Goal: Navigation & Orientation: Find specific page/section

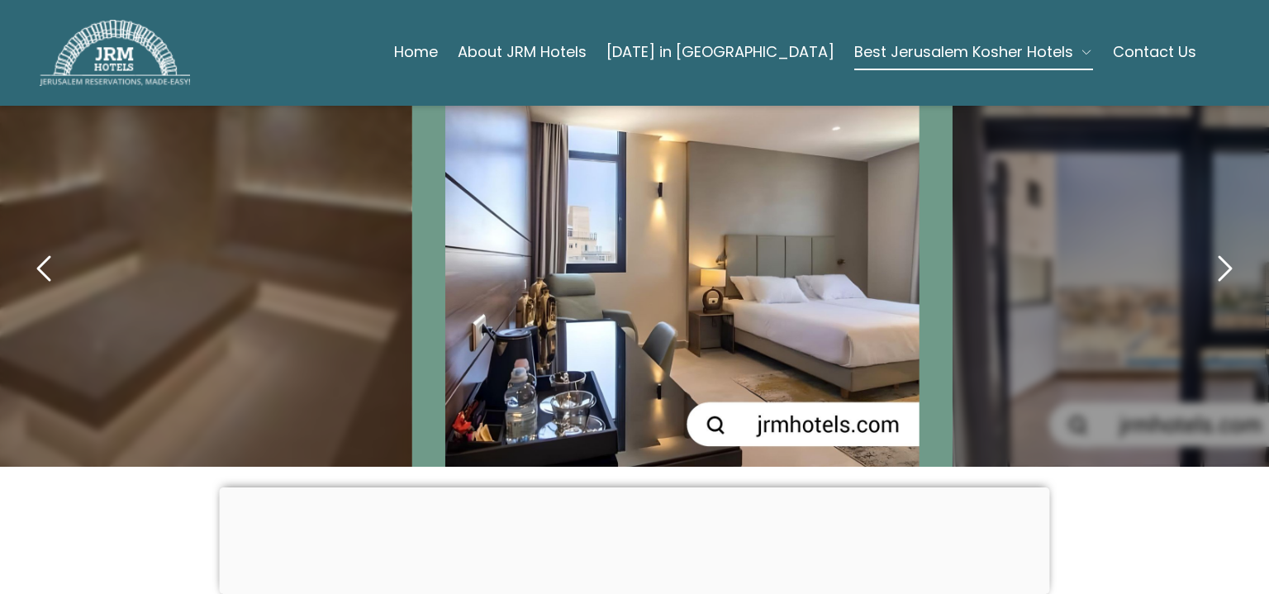
scroll to position [860, 0]
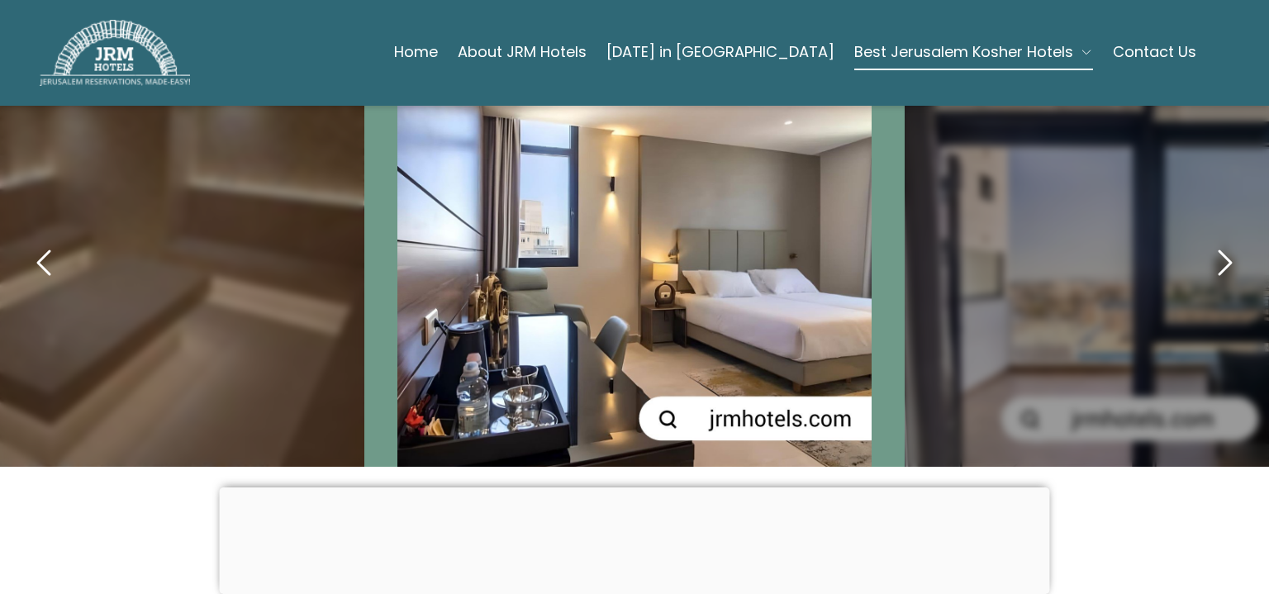
click at [1211, 243] on icon "next" at bounding box center [1225, 263] width 40 height 40
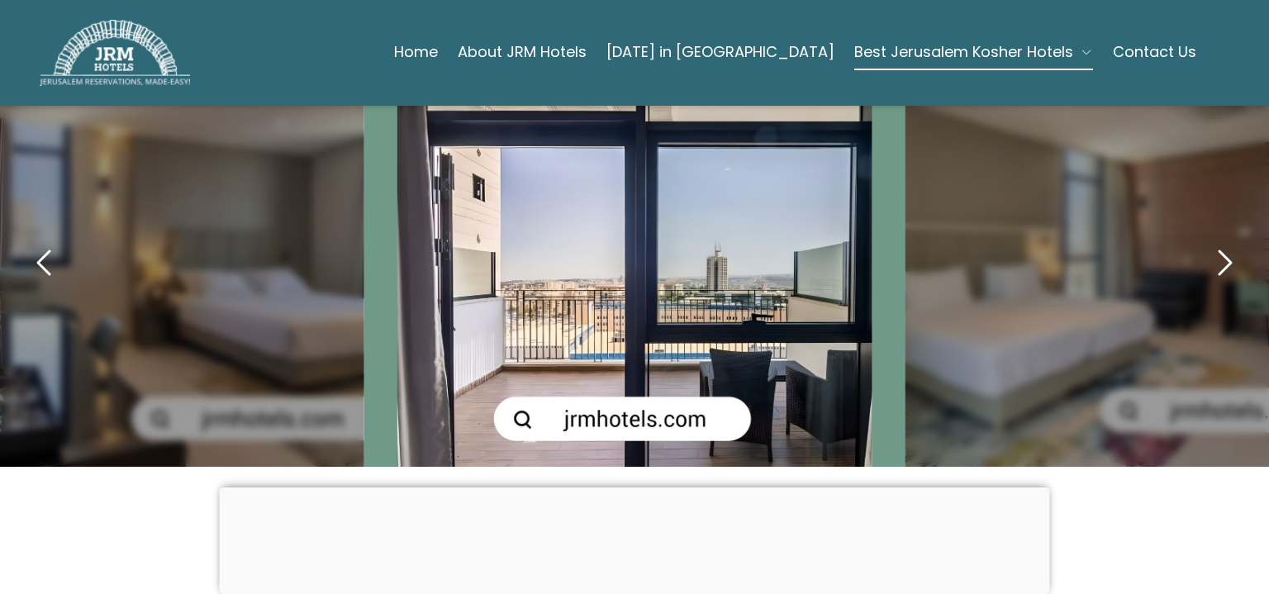
click at [1209, 243] on icon "next" at bounding box center [1225, 263] width 40 height 40
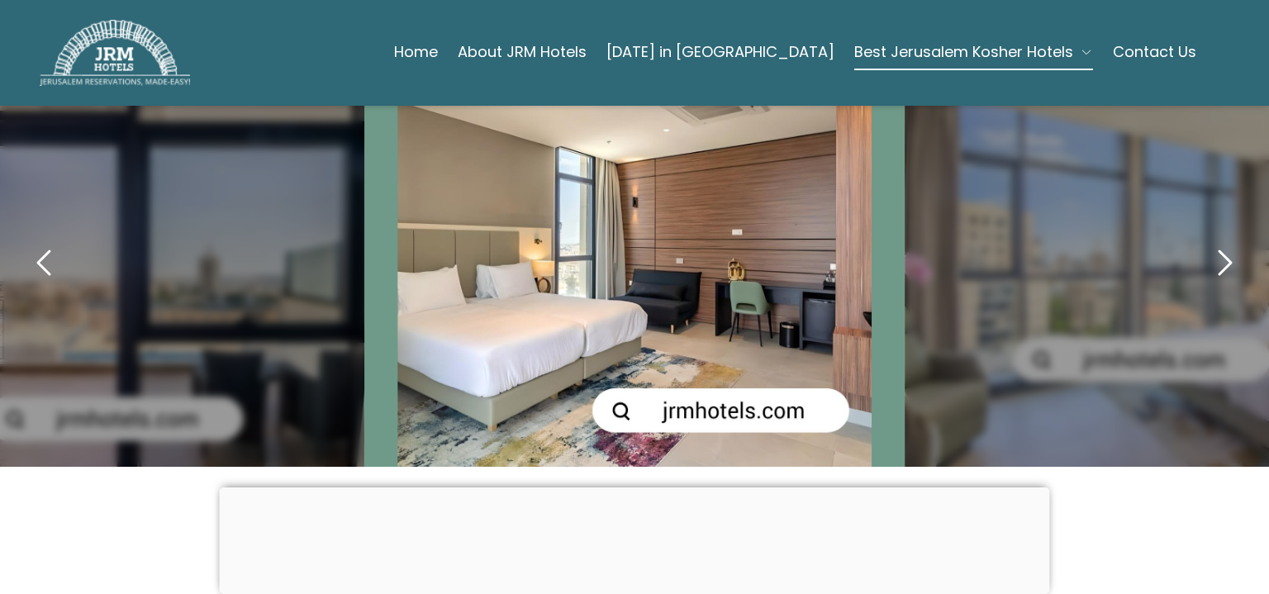
click at [1209, 243] on icon "next" at bounding box center [1225, 263] width 40 height 40
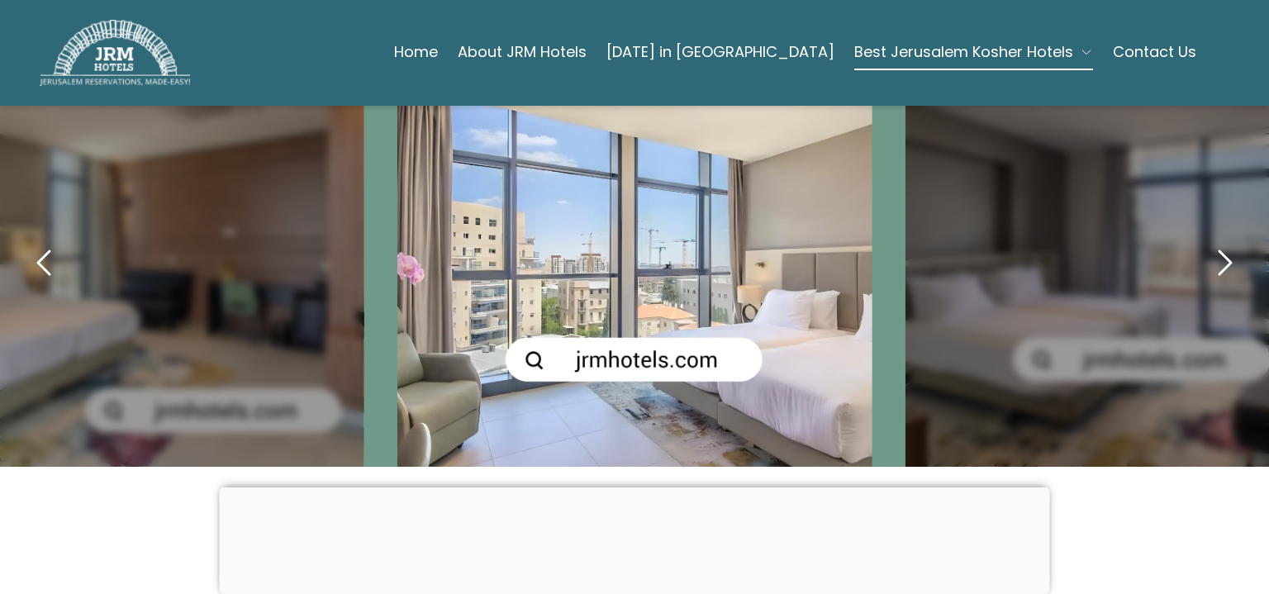
click at [1209, 243] on icon "next" at bounding box center [1225, 263] width 40 height 40
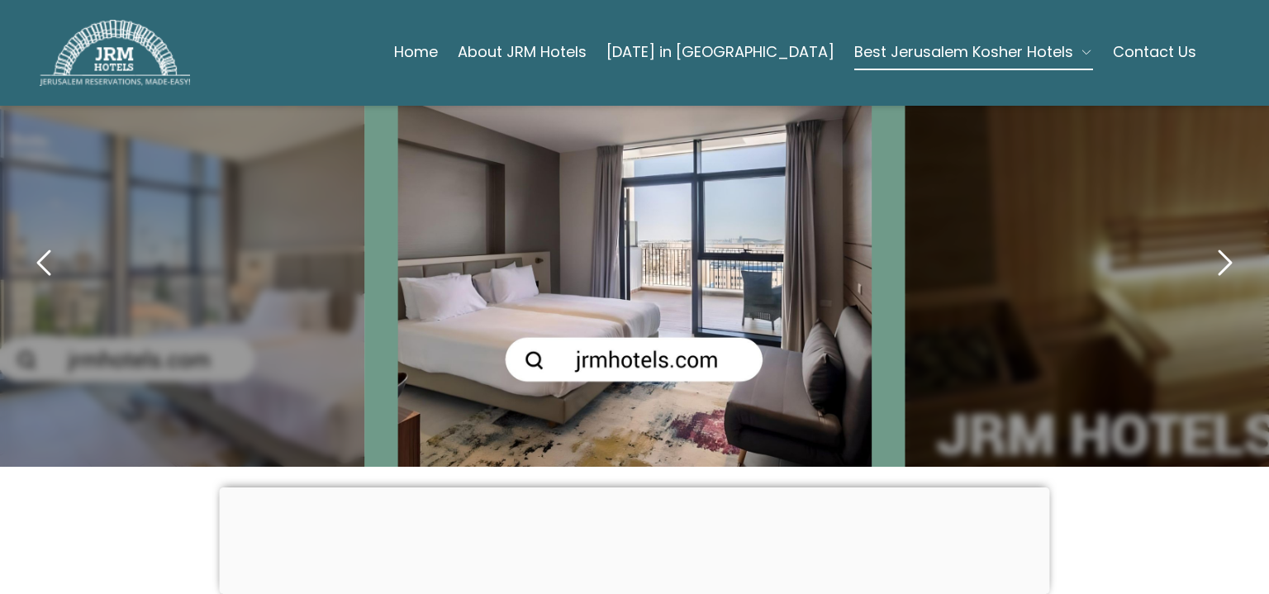
click at [1209, 243] on icon "next" at bounding box center [1225, 263] width 40 height 40
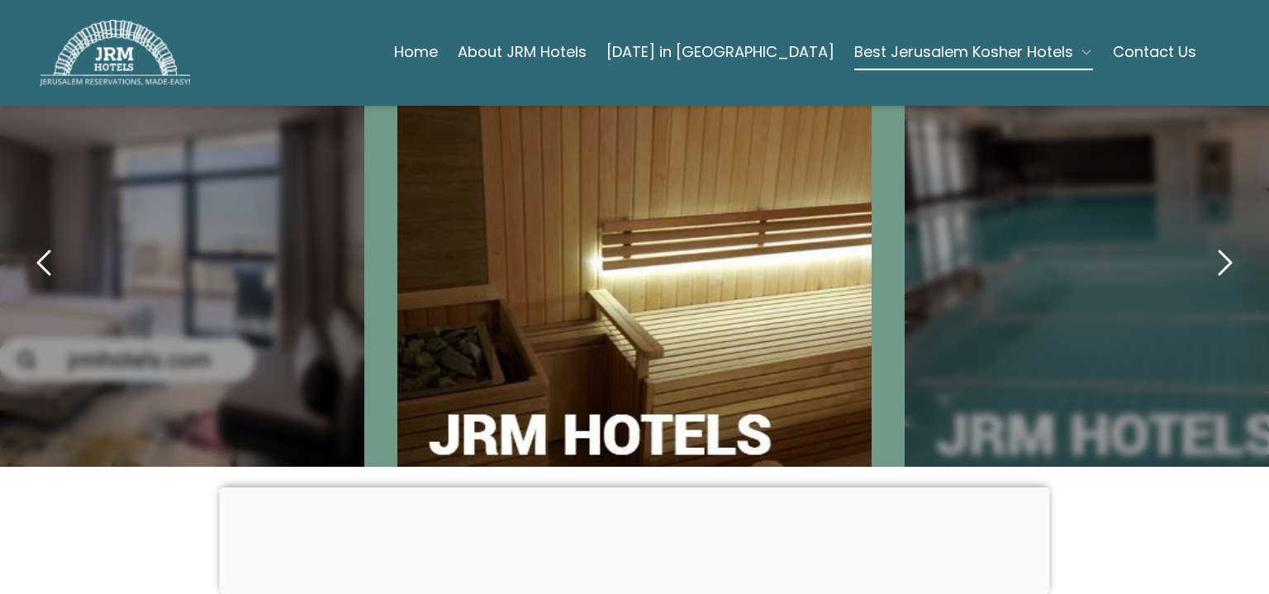
click at [1209, 243] on icon "next" at bounding box center [1225, 263] width 40 height 40
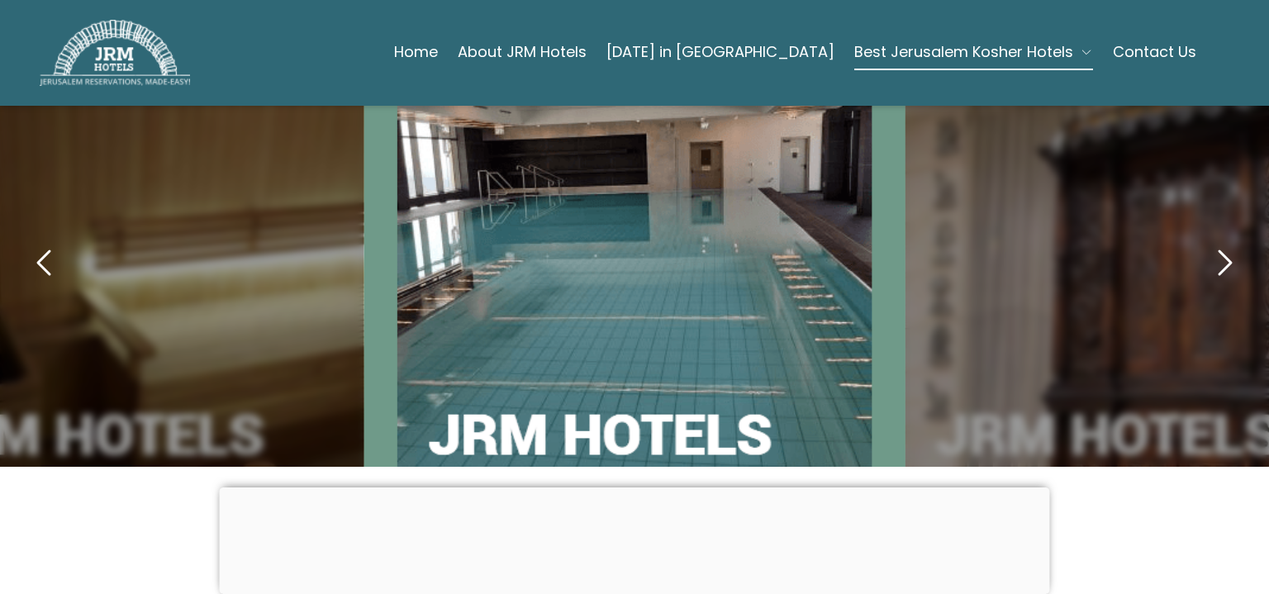
click at [1209, 243] on icon "next" at bounding box center [1225, 263] width 40 height 40
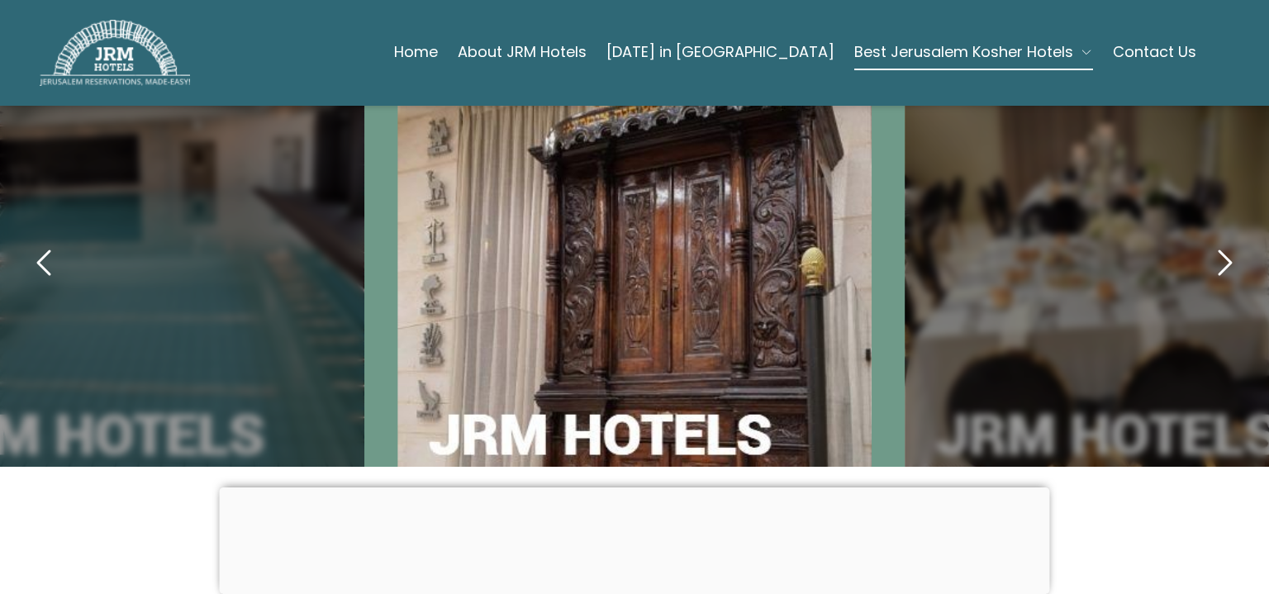
click at [1209, 243] on icon "next" at bounding box center [1225, 263] width 40 height 40
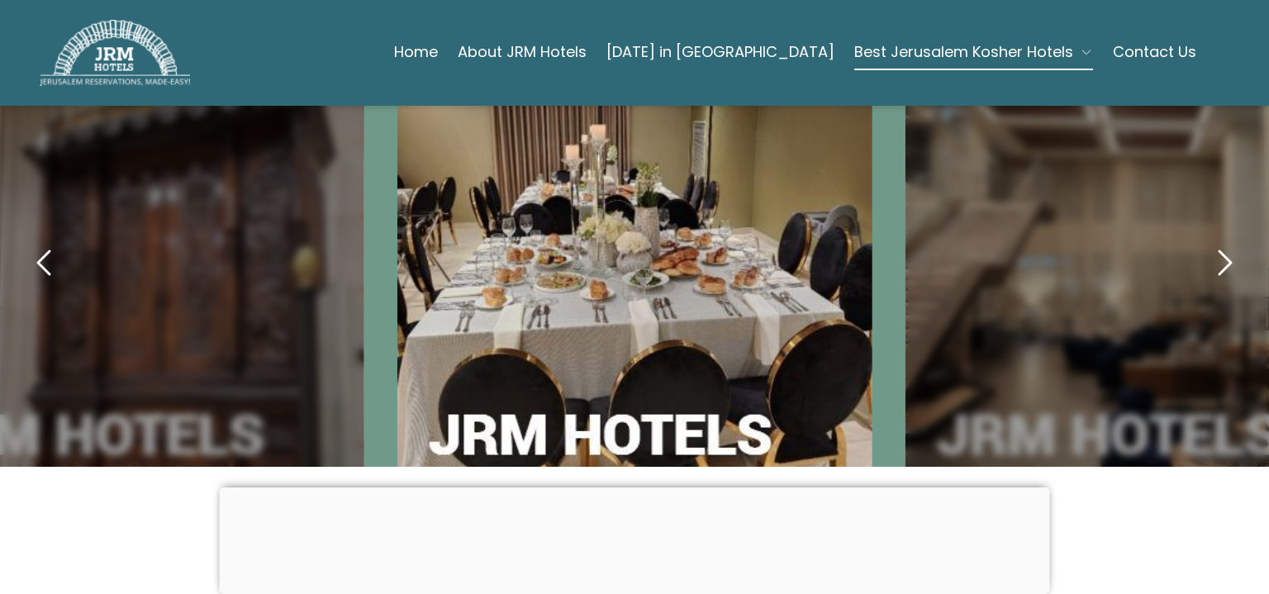
click at [1209, 243] on icon "next" at bounding box center [1225, 263] width 40 height 40
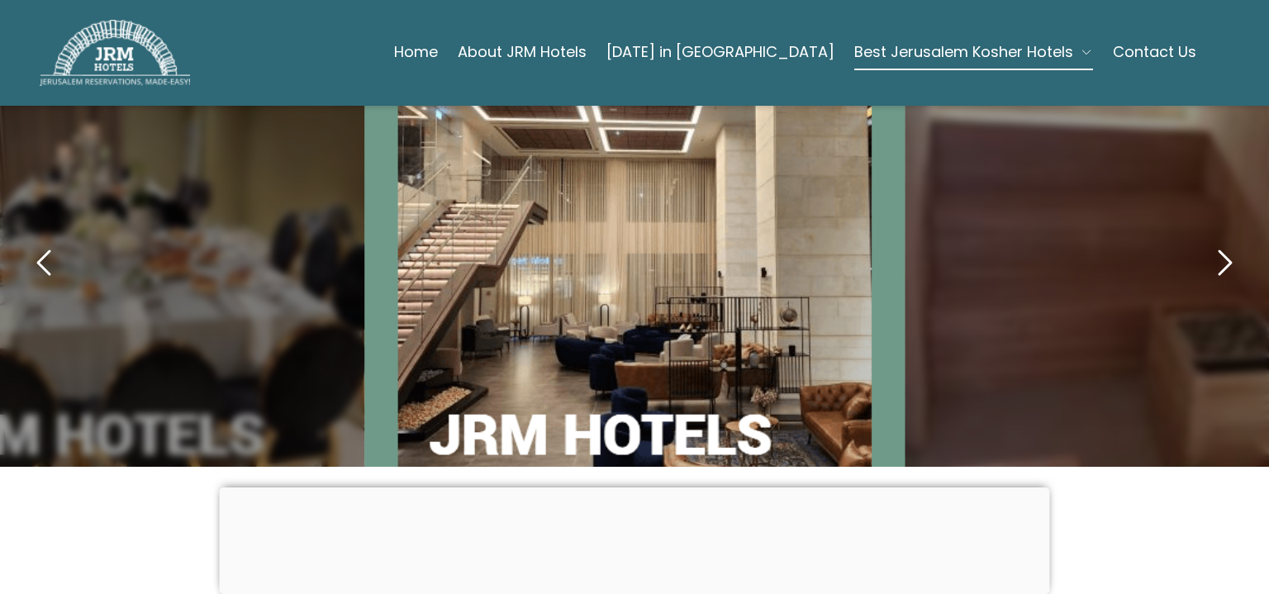
click at [1209, 243] on icon "next" at bounding box center [1225, 263] width 40 height 40
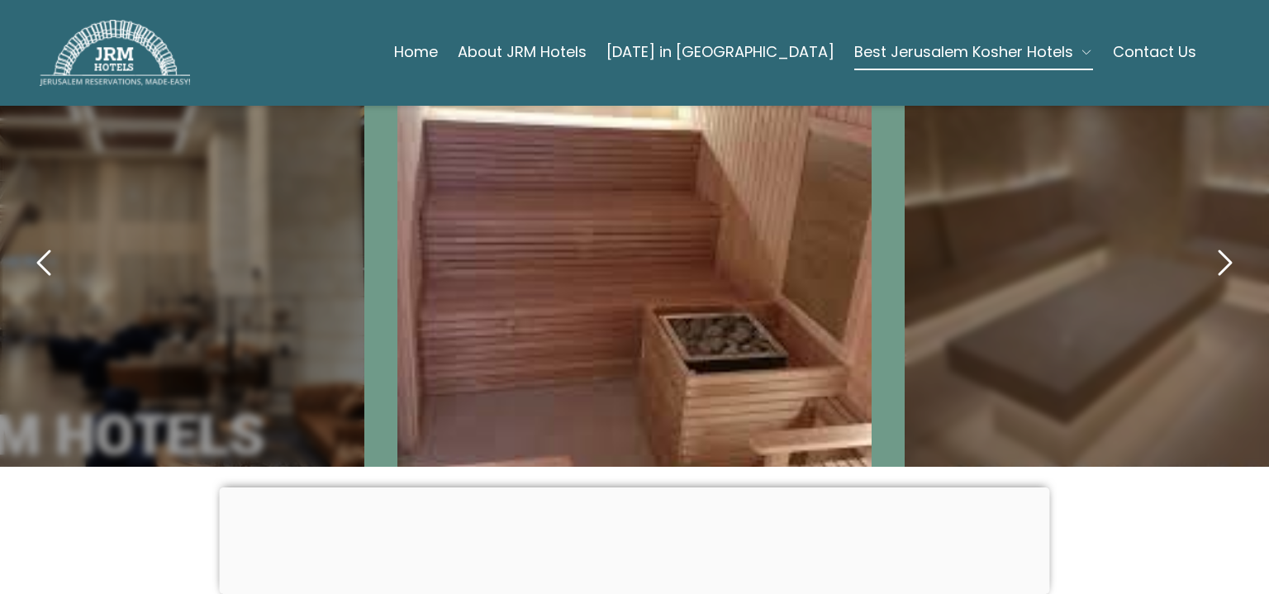
click at [1209, 243] on icon "next" at bounding box center [1225, 263] width 40 height 40
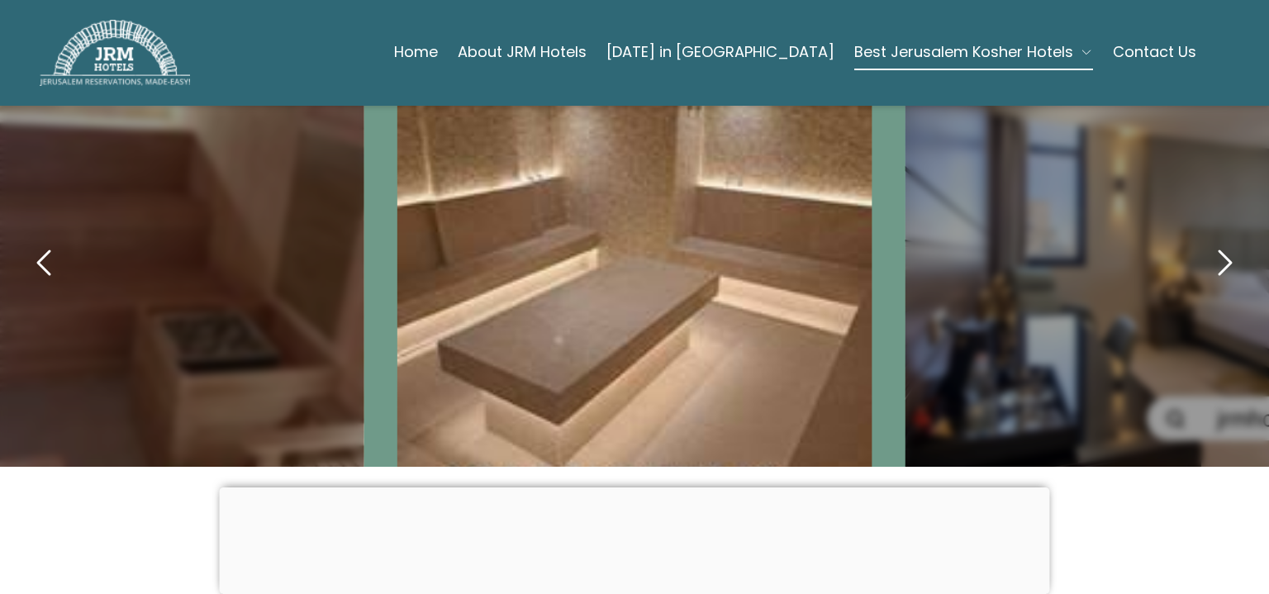
click at [1209, 243] on icon "next" at bounding box center [1225, 263] width 40 height 40
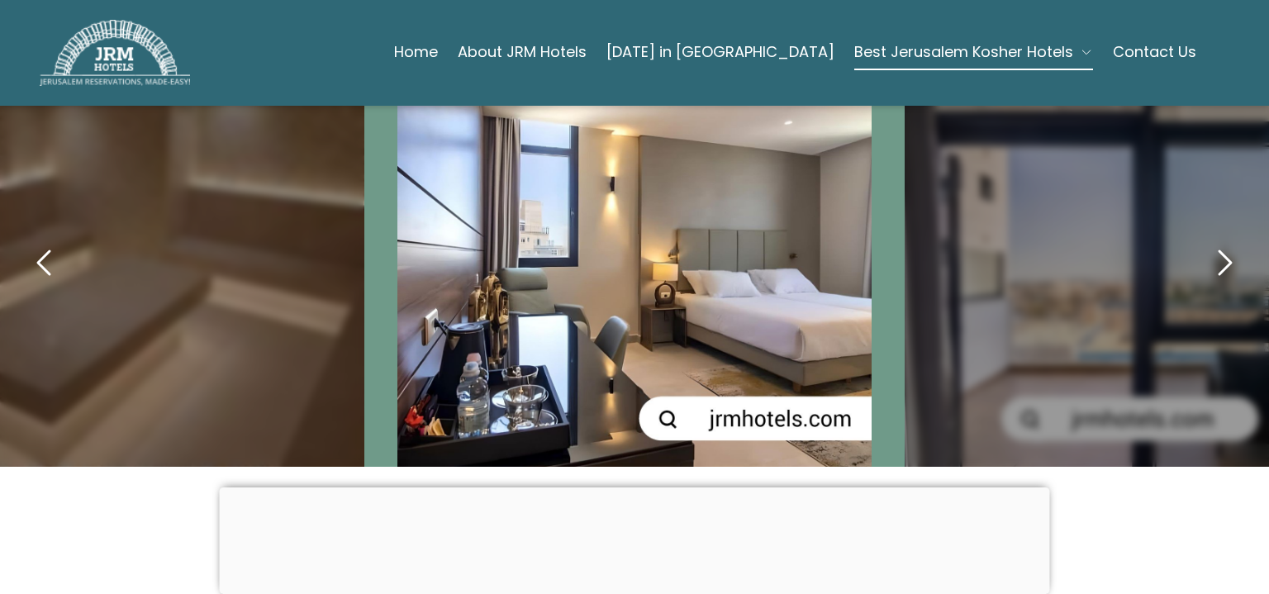
click at [1209, 243] on icon "next" at bounding box center [1225, 263] width 40 height 40
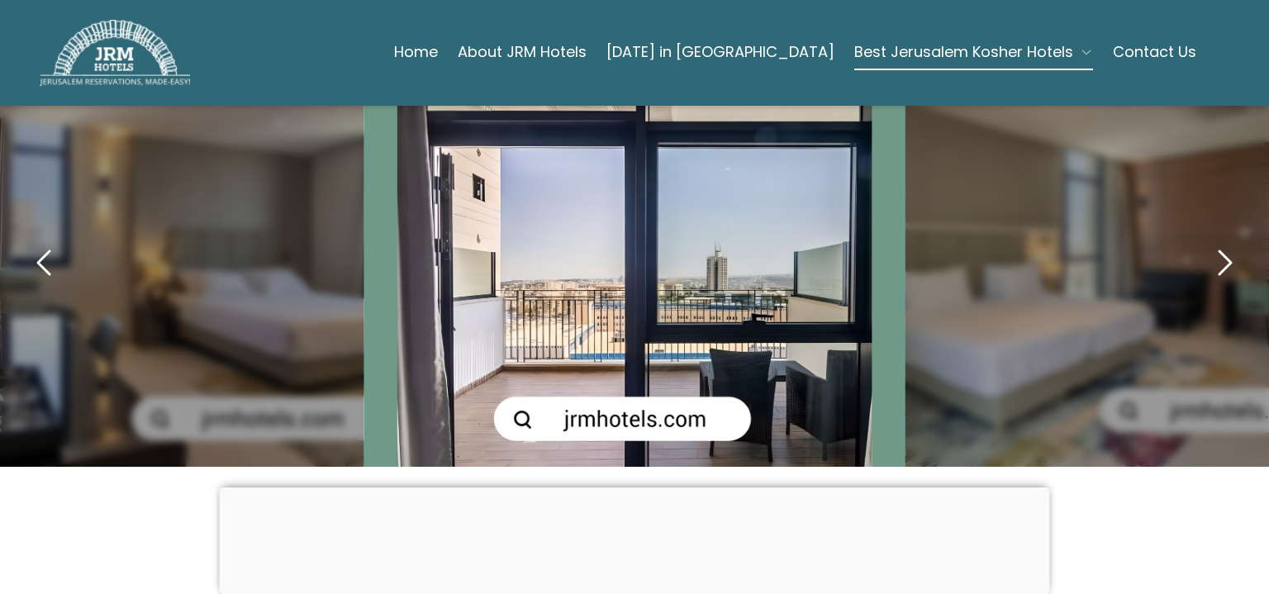
click at [1209, 243] on icon "next" at bounding box center [1225, 263] width 40 height 40
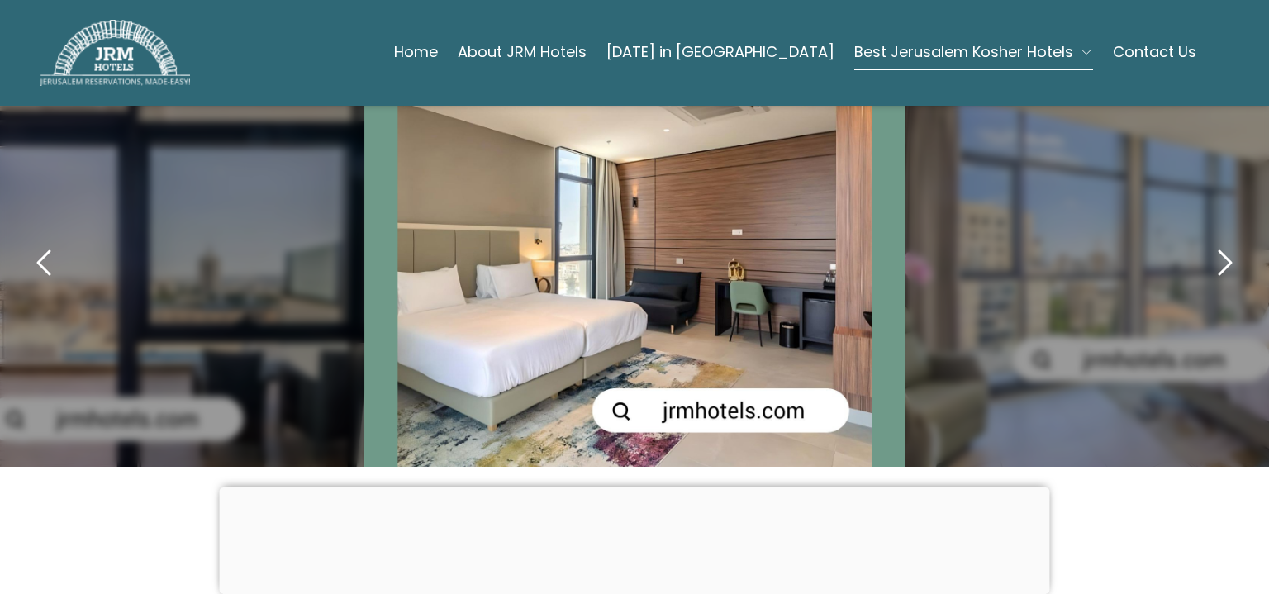
click at [1209, 243] on icon "next" at bounding box center [1225, 263] width 40 height 40
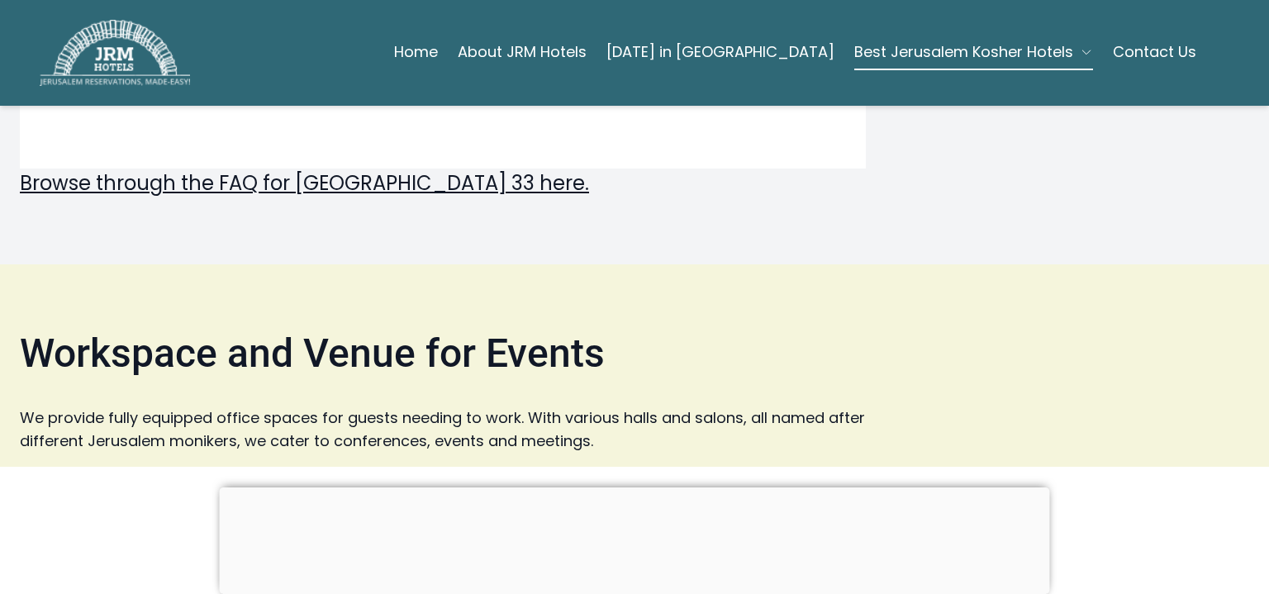
scroll to position [2740, 0]
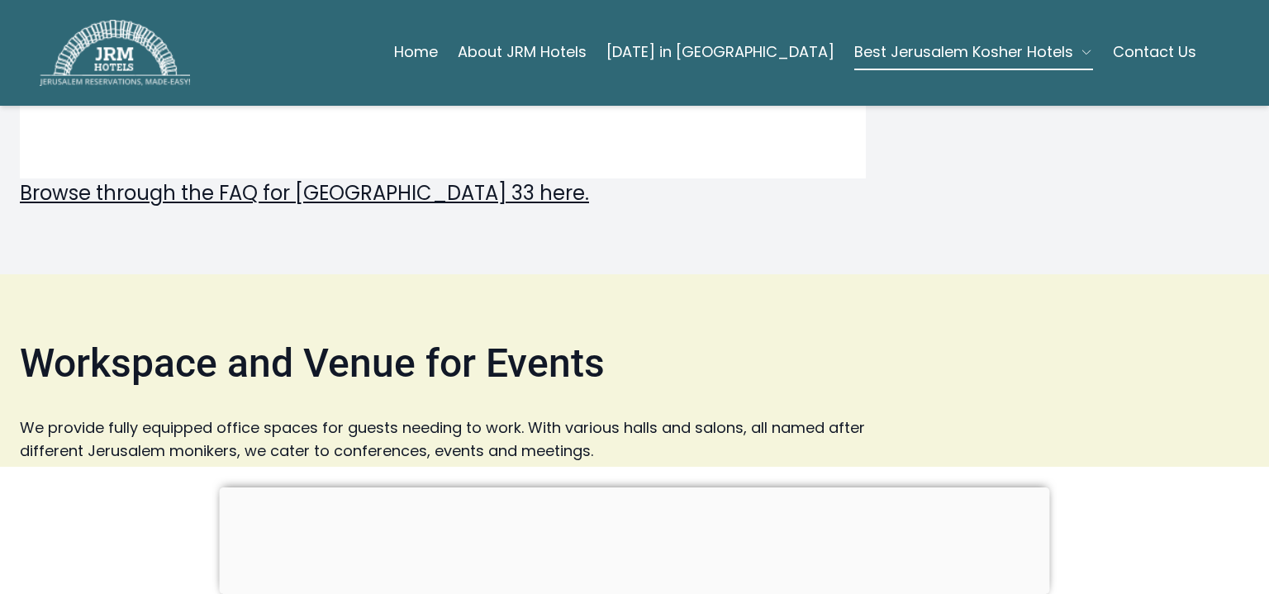
click at [559, 49] on link "About JRM Hotels" at bounding box center [522, 52] width 129 height 33
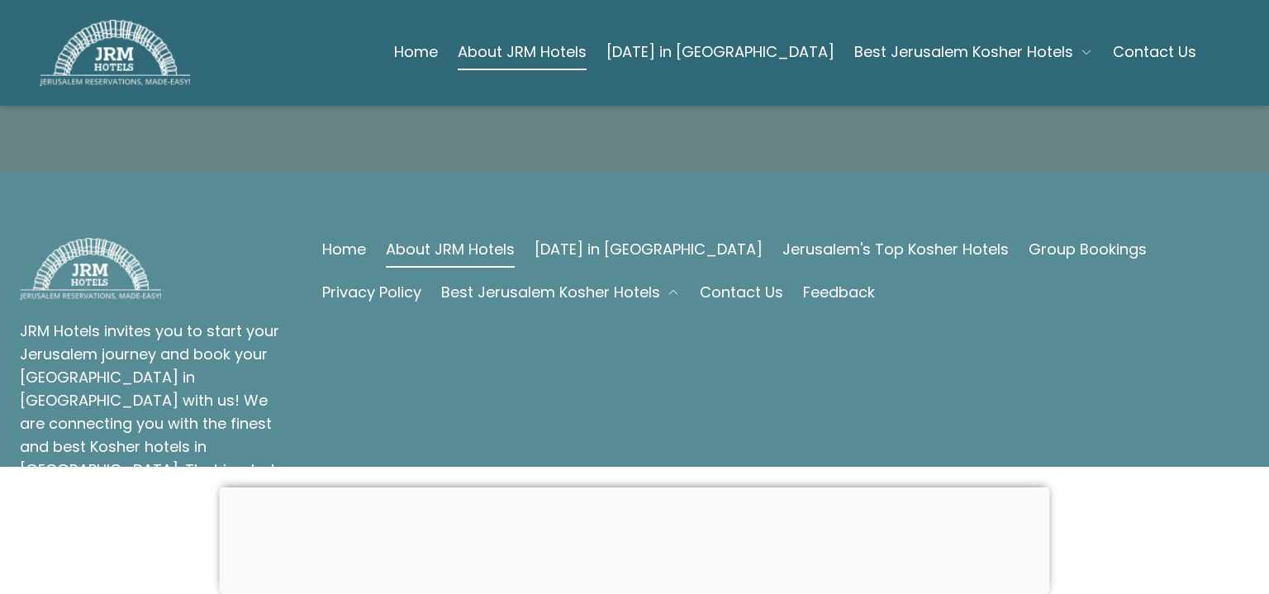
scroll to position [2011, 0]
